Goal: Transaction & Acquisition: Book appointment/travel/reservation

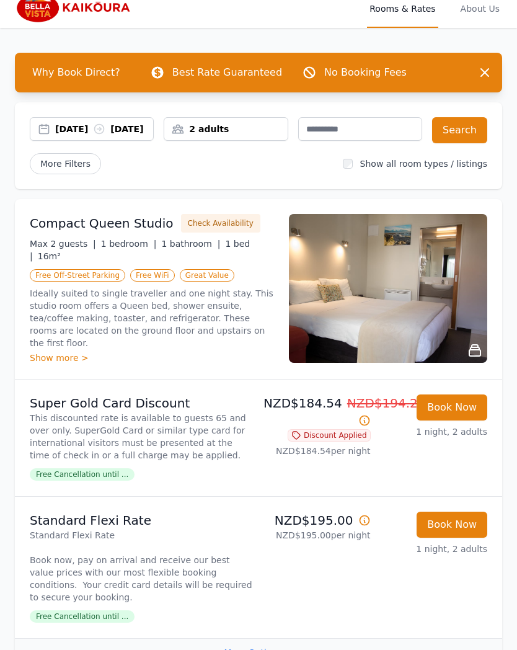
click at [246, 132] on div "2 adults" at bounding box center [225, 129] width 123 height 12
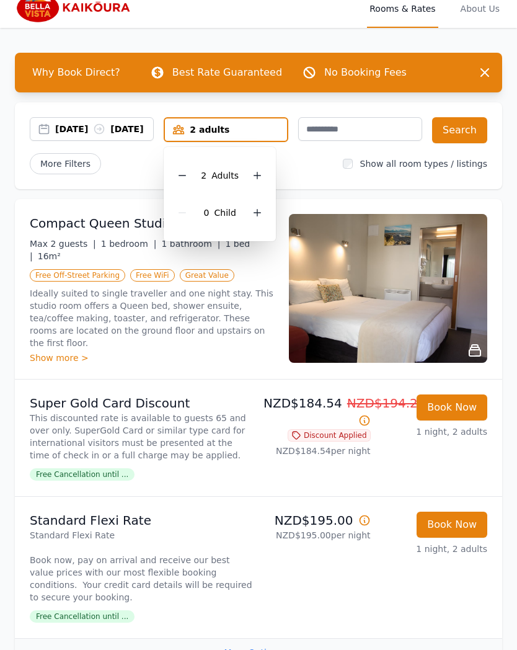
scroll to position [12, 0]
click at [262, 177] on div at bounding box center [257, 175] width 17 height 17
click at [261, 179] on icon at bounding box center [257, 175] width 10 height 10
click at [464, 130] on button "Search" at bounding box center [459, 130] width 55 height 26
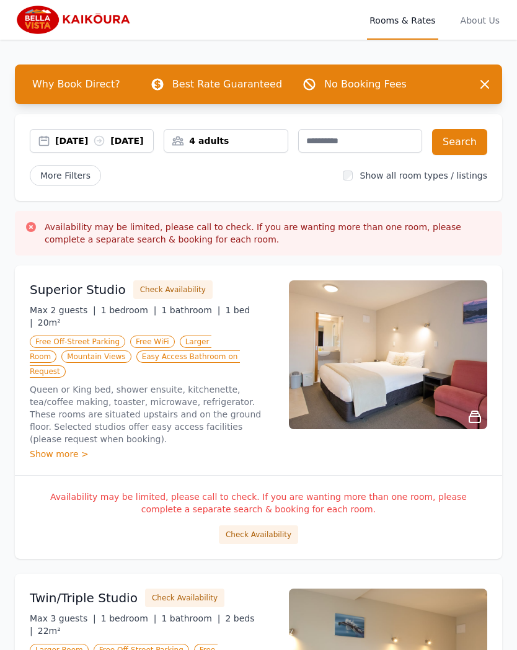
click at [250, 138] on div "4 adults" at bounding box center [225, 141] width 123 height 12
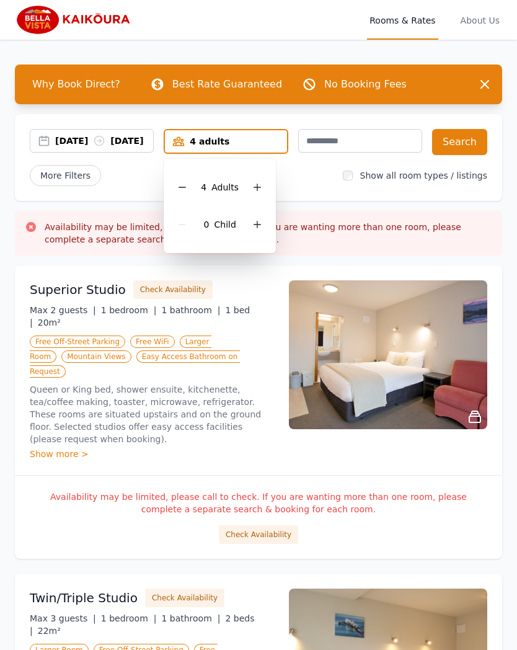
click at [190, 188] on div at bounding box center [182, 187] width 17 height 17
click at [184, 194] on div at bounding box center [182, 187] width 17 height 17
click at [464, 143] on button "Search" at bounding box center [459, 142] width 55 height 26
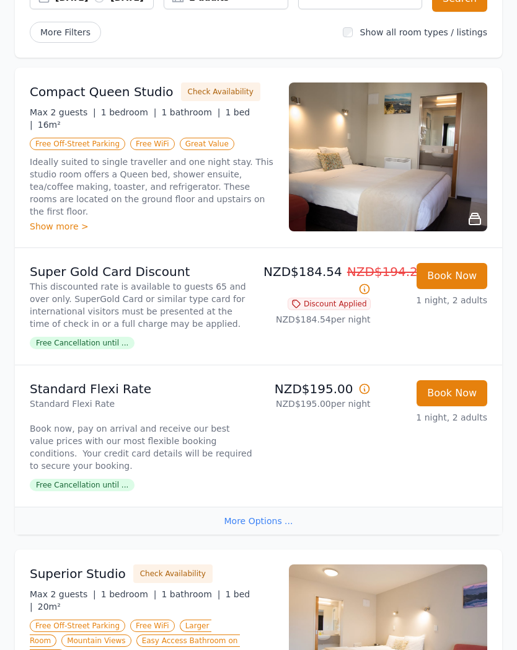
scroll to position [144, 0]
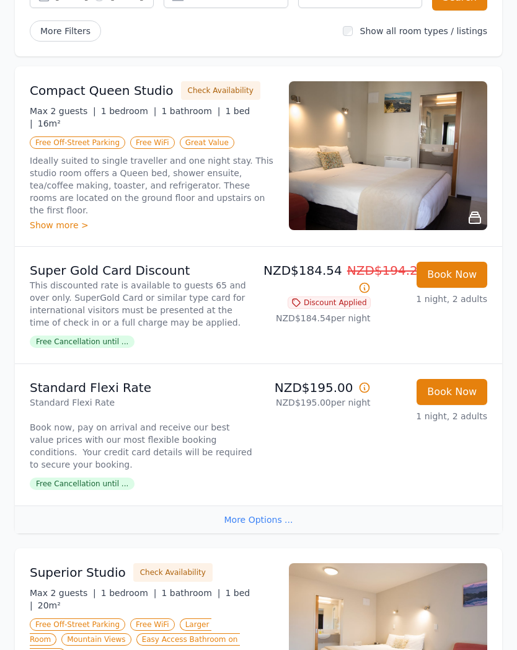
click at [76, 219] on div "Show more >" at bounding box center [152, 225] width 244 height 12
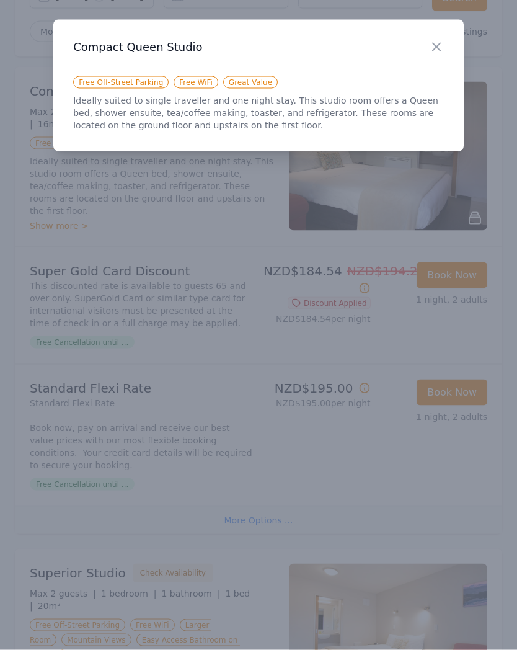
scroll to position [144, 0]
click at [439, 40] on icon "button" at bounding box center [436, 47] width 15 height 15
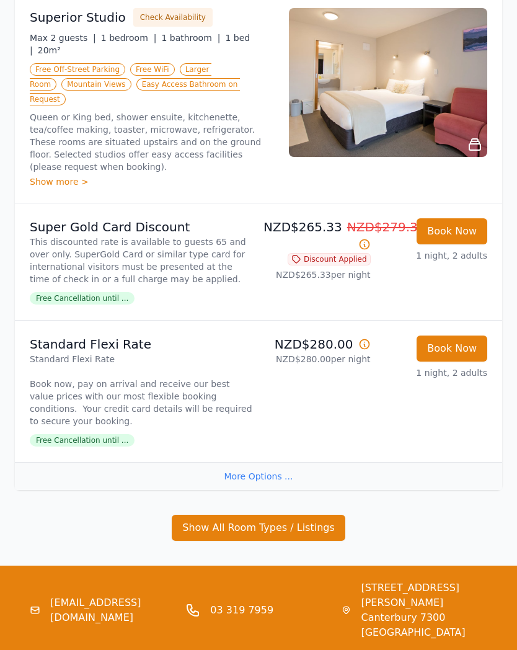
scroll to position [699, 0]
click at [306, 515] on button "Show All Room Types / Listings" at bounding box center [259, 528] width 174 height 26
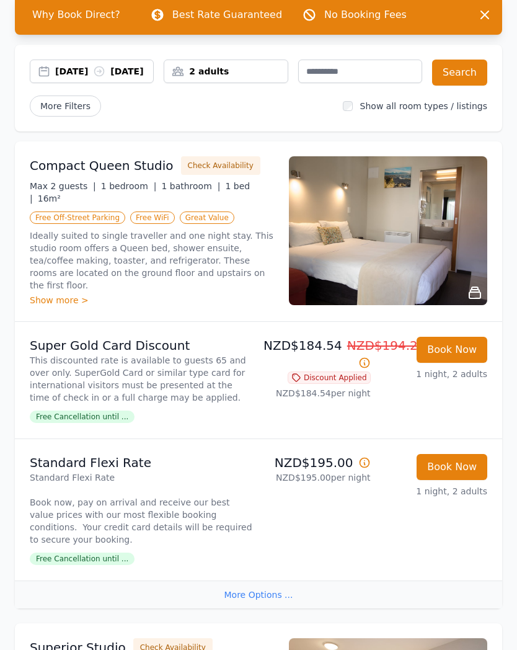
scroll to position [0, 0]
